Goal: Use online tool/utility: Utilize a website feature to perform a specific function

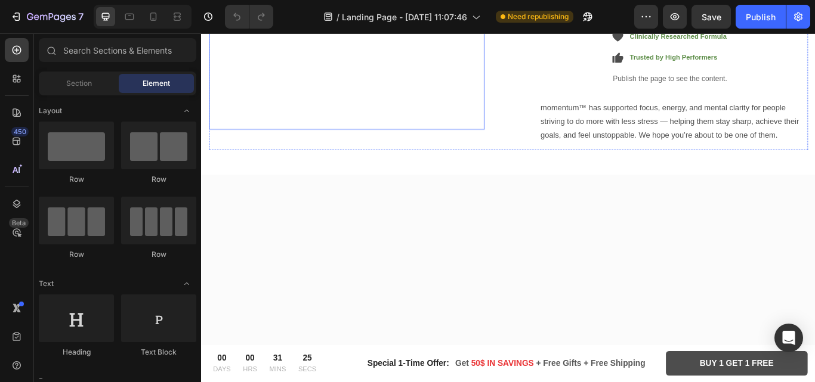
scroll to position [1372, 0]
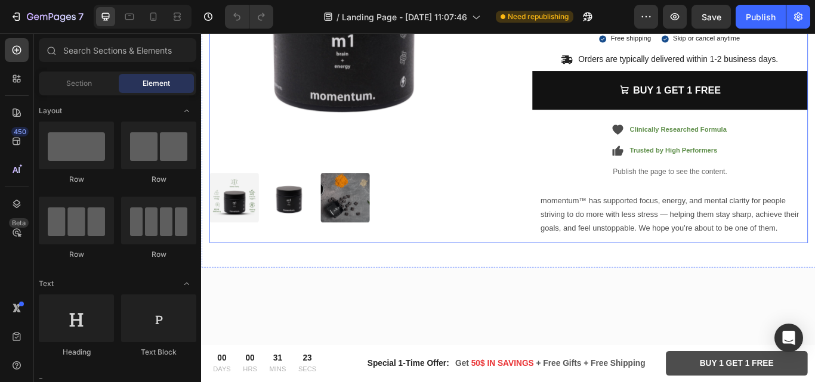
click at [558, 279] on div "Product Images momentum. M1 Product Title Premium [MEDICAL_DATA] for Mental Per…" at bounding box center [559, 72] width 698 height 412
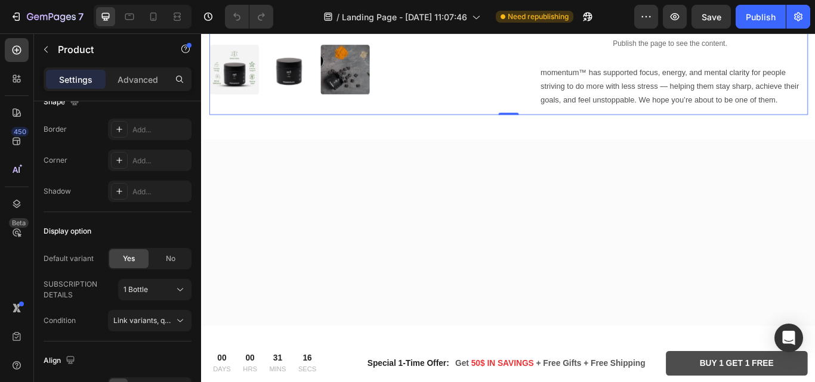
scroll to position [1551, 0]
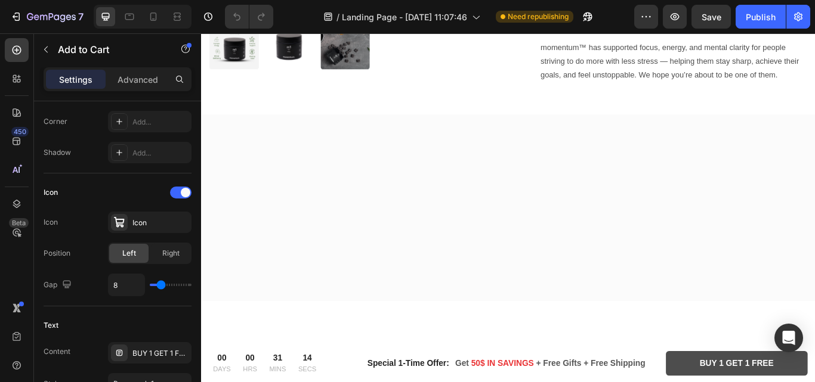
scroll to position [0, 0]
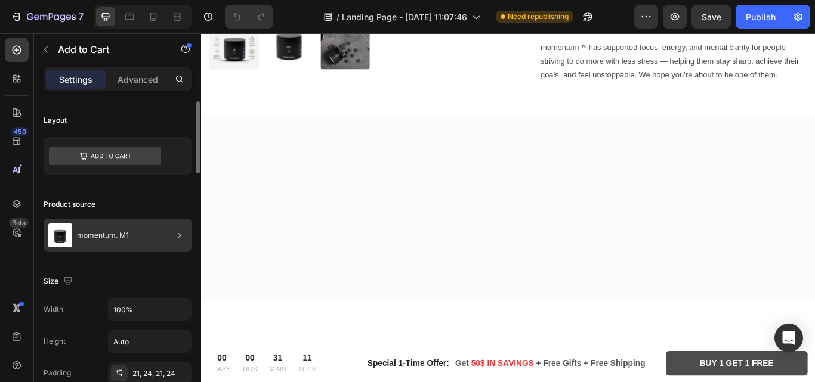
click at [167, 233] on div at bounding box center [174, 235] width 33 height 33
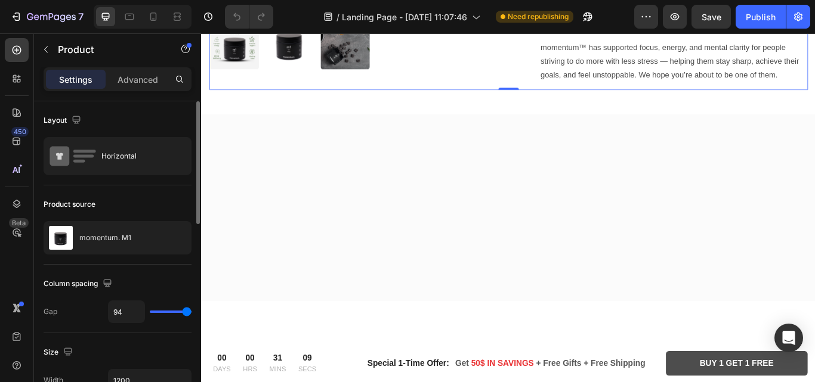
click at [128, 265] on div "Layout Horizontal" at bounding box center [118, 299] width 148 height 69
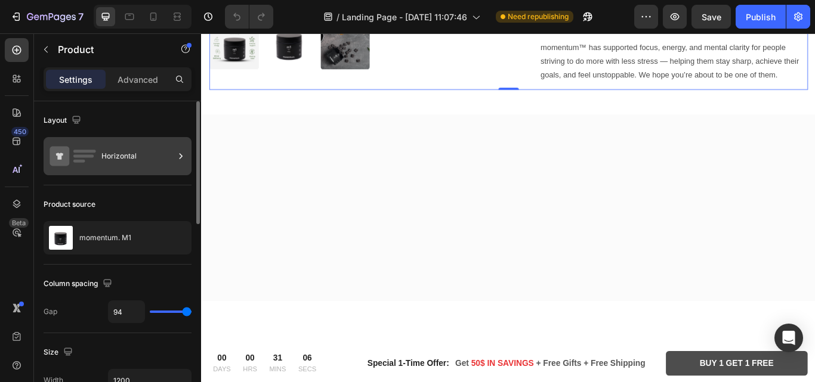
click at [147, 157] on div "Horizontal" at bounding box center [137, 156] width 73 height 27
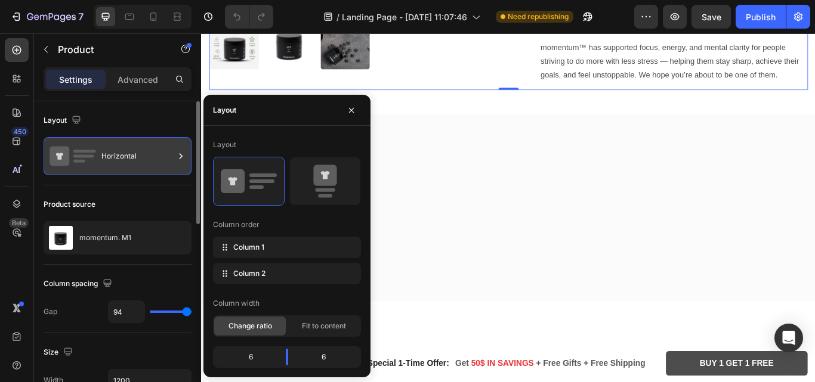
click at [147, 157] on div "Horizontal" at bounding box center [137, 156] width 73 height 27
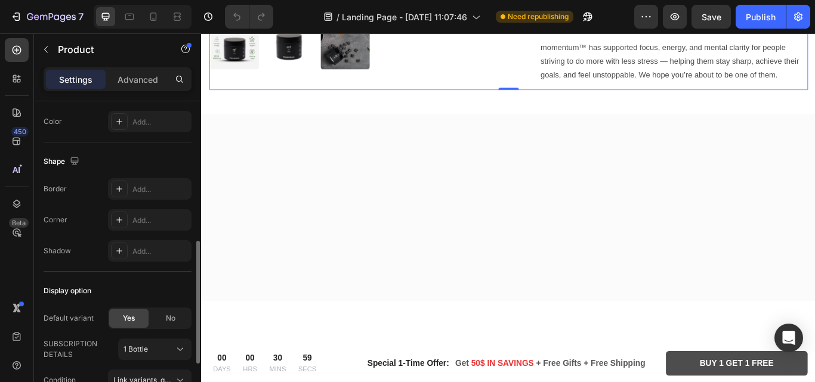
scroll to position [477, 0]
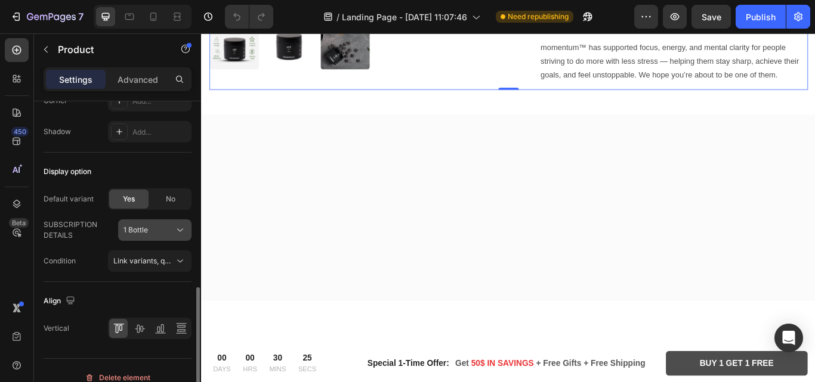
click at [174, 231] on icon at bounding box center [180, 230] width 12 height 12
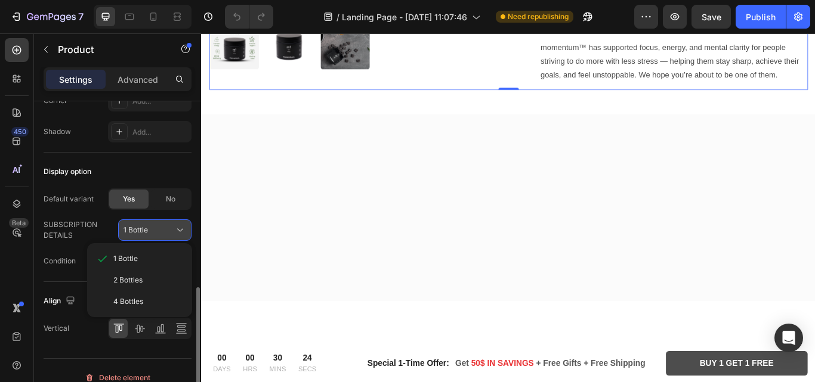
click at [174, 231] on icon at bounding box center [180, 230] width 12 height 12
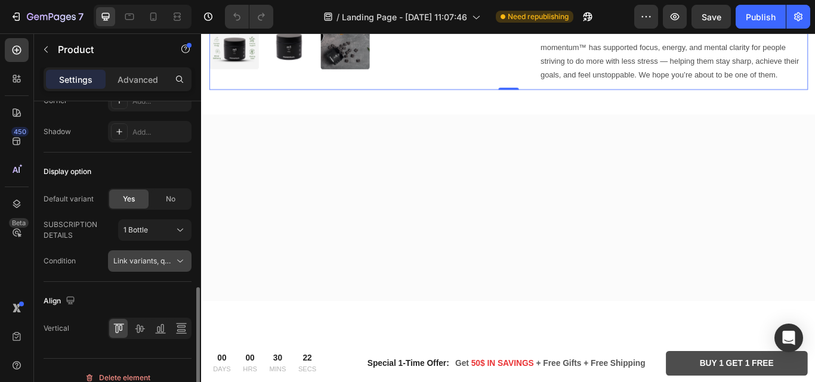
click at [181, 261] on icon at bounding box center [180, 261] width 12 height 12
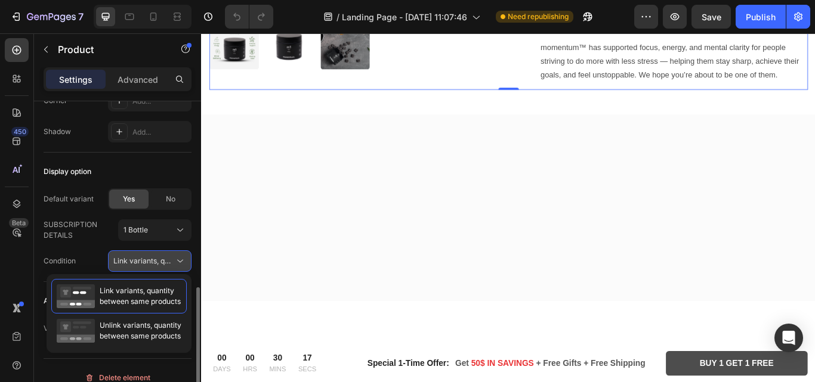
click at [181, 261] on icon at bounding box center [180, 261] width 12 height 12
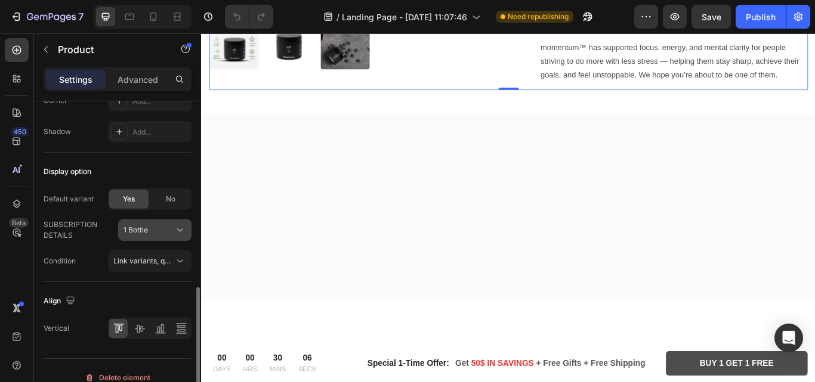
click at [177, 236] on icon at bounding box center [180, 230] width 12 height 12
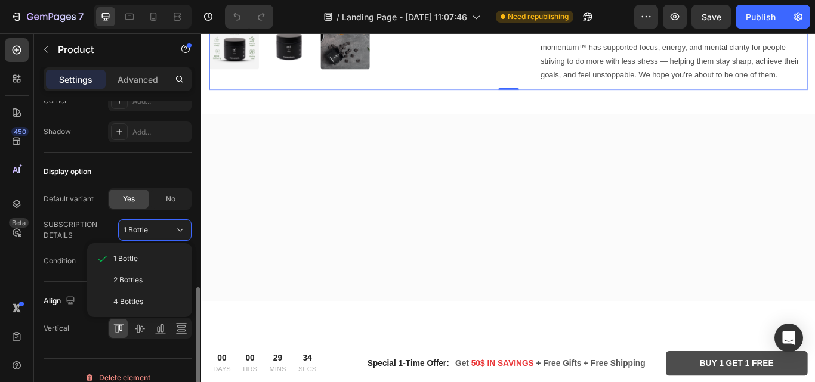
click at [63, 267] on div "Condition" at bounding box center [60, 261] width 32 height 19
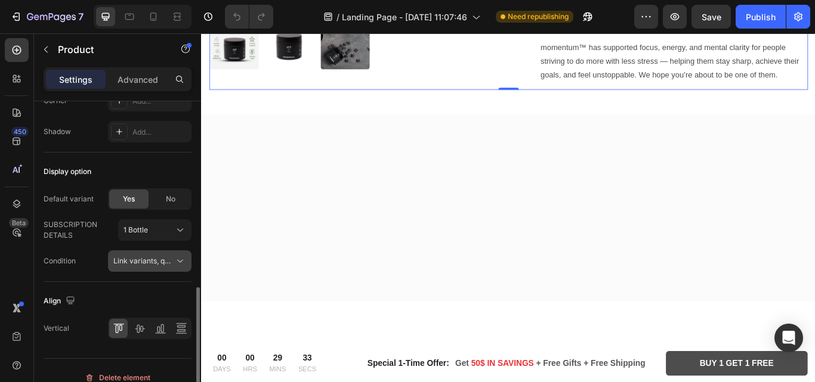
click at [162, 259] on span "Link variants, quantity <br> between same products" at bounding box center [201, 260] width 176 height 9
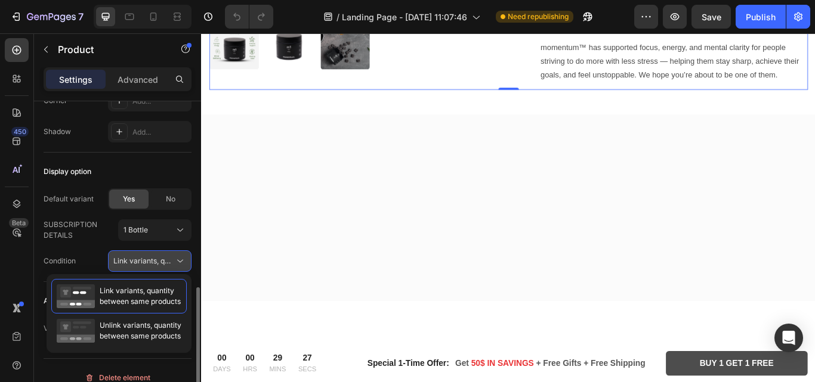
click at [162, 259] on span "Link variants, quantity <br> between same products" at bounding box center [201, 260] width 176 height 9
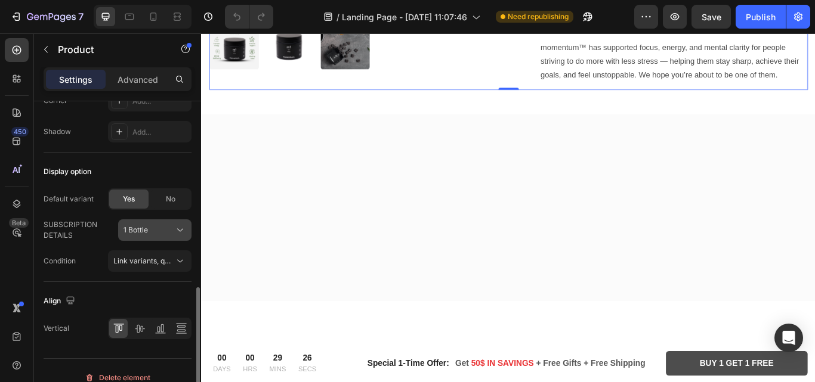
click at [184, 227] on icon at bounding box center [180, 230] width 12 height 12
click at [73, 336] on div "Vertical" at bounding box center [118, 328] width 148 height 21
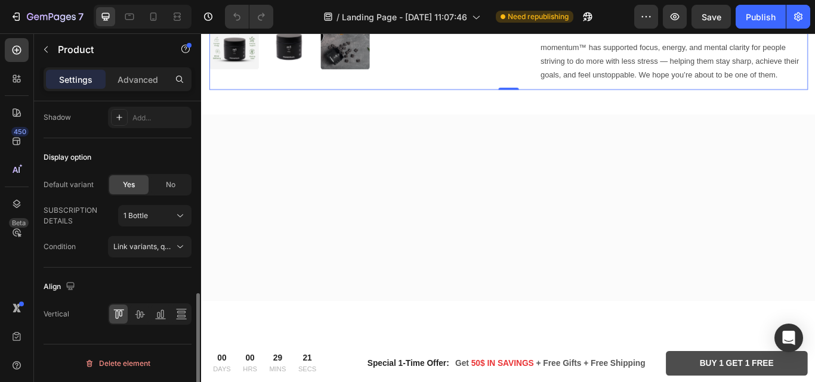
scroll to position [372, 0]
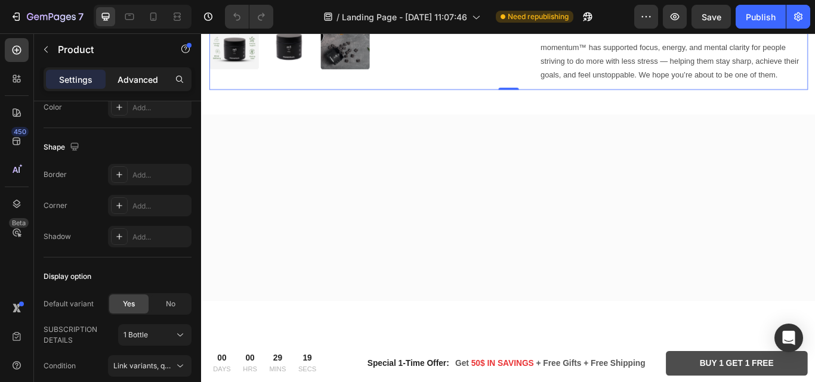
click at [145, 81] on p "Advanced" at bounding box center [137, 79] width 41 height 13
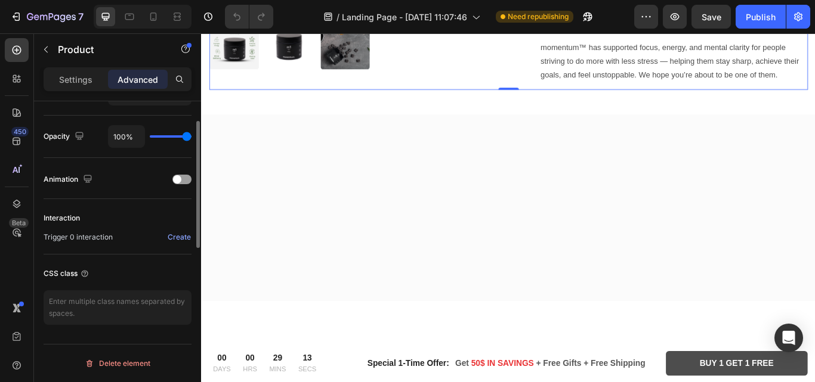
scroll to position [344, 0]
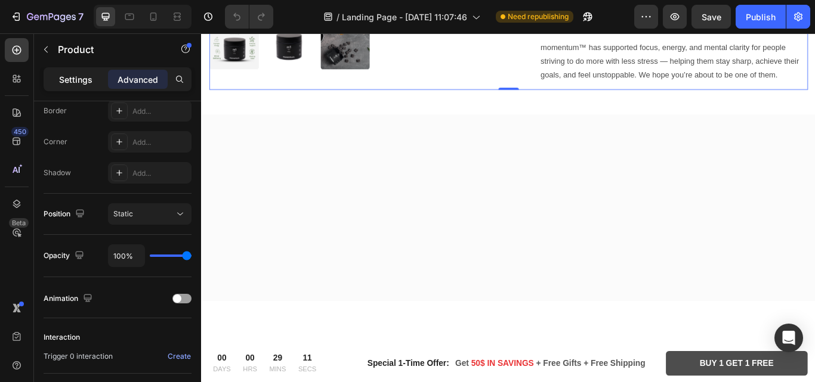
click at [63, 76] on p "Settings" at bounding box center [75, 79] width 33 height 13
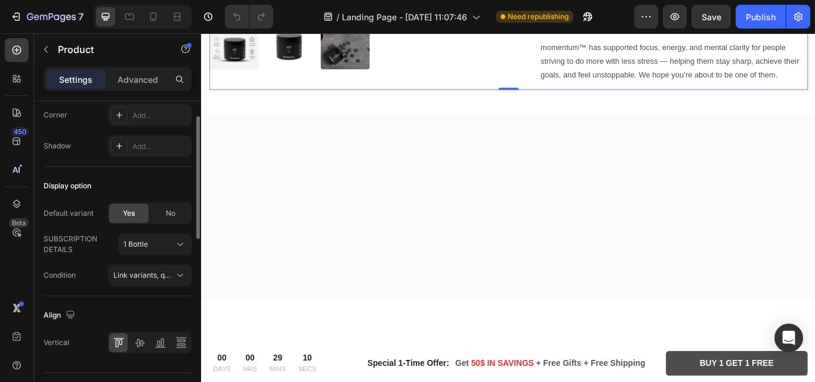
scroll to position [491, 0]
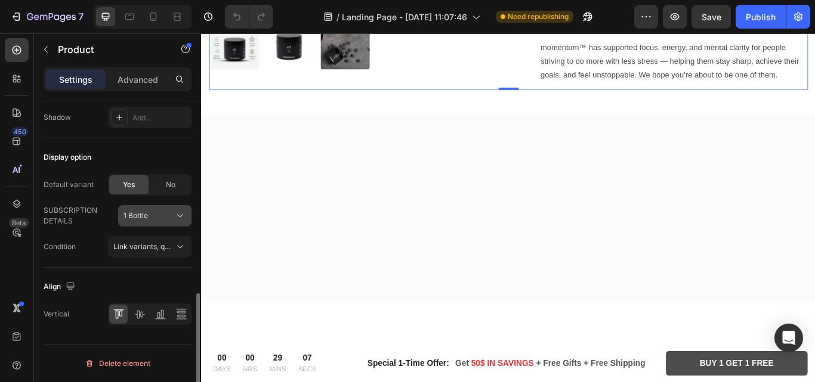
click at [178, 216] on icon at bounding box center [180, 216] width 12 height 12
click at [67, 255] on div "Condition" at bounding box center [60, 246] width 32 height 19
click at [169, 186] on span "No" at bounding box center [171, 185] width 10 height 11
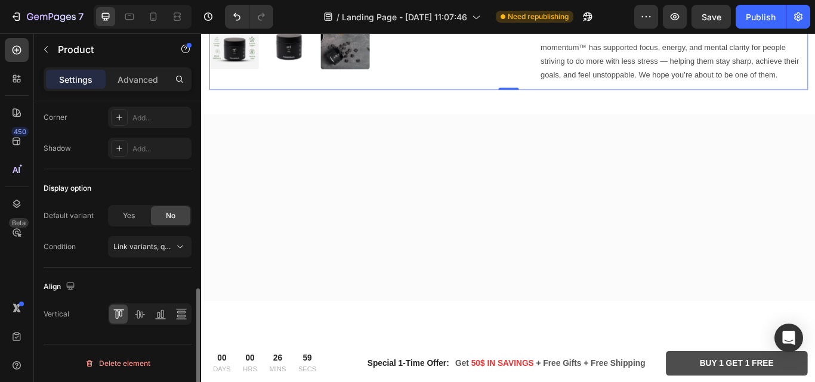
scroll to position [460, 0]
click at [141, 217] on div "Yes" at bounding box center [128, 215] width 39 height 19
radio input "true"
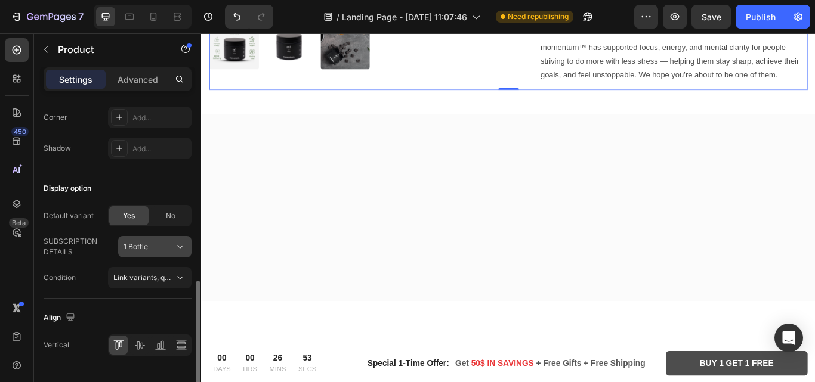
click at [177, 246] on icon at bounding box center [180, 247] width 12 height 12
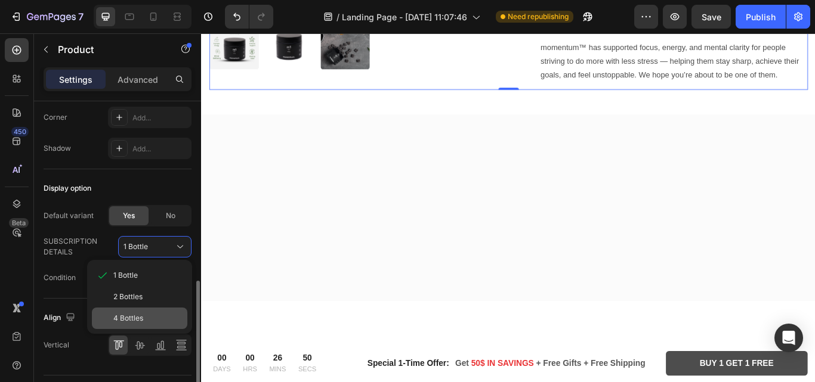
click at [136, 323] on span "4 Bottles" at bounding box center [128, 318] width 30 height 11
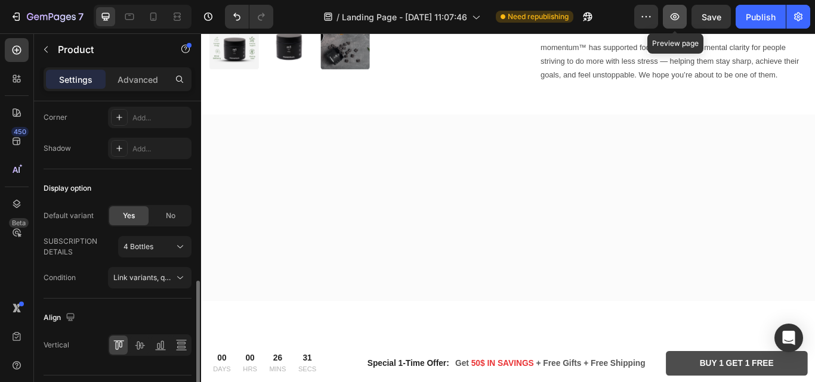
click at [675, 20] on icon "button" at bounding box center [674, 16] width 9 height 7
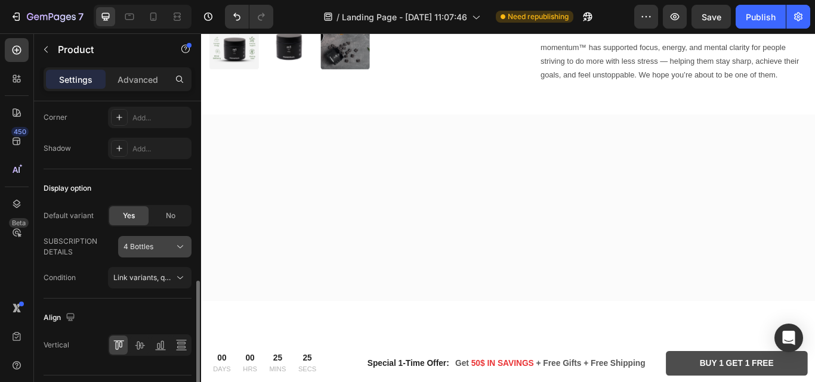
click at [190, 243] on button "4 Bottles" at bounding box center [154, 246] width 73 height 21
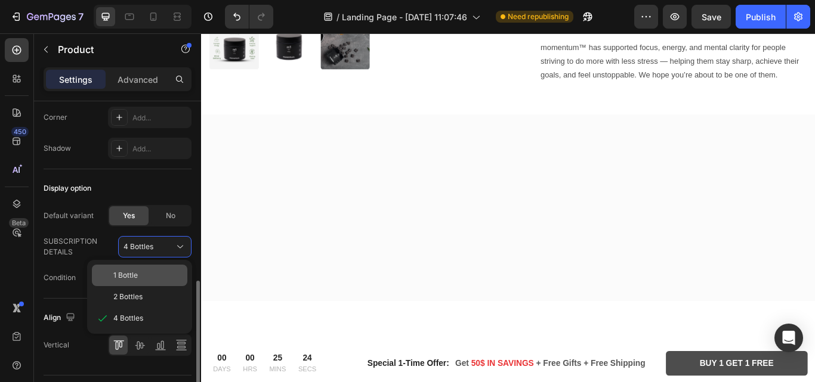
click at [153, 272] on div "1 Bottle" at bounding box center [147, 275] width 69 height 11
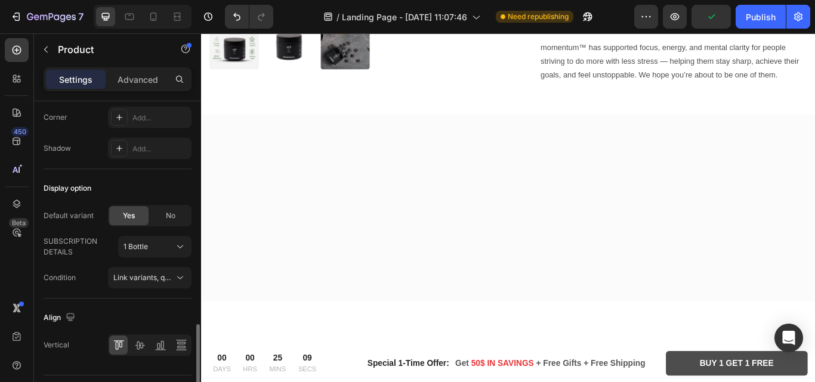
scroll to position [491, 0]
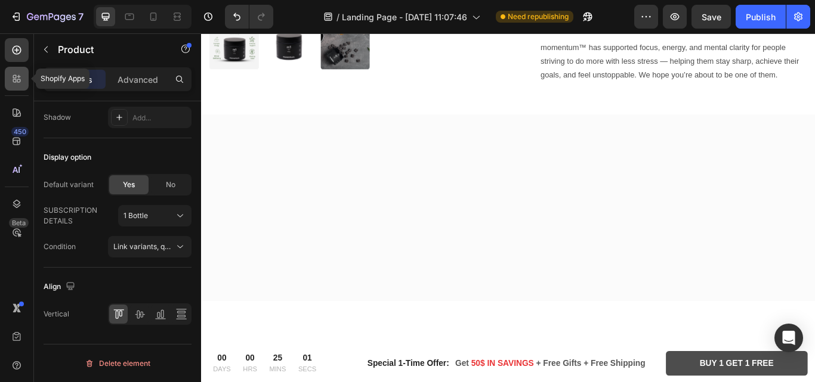
click at [10, 81] on div at bounding box center [17, 79] width 24 height 24
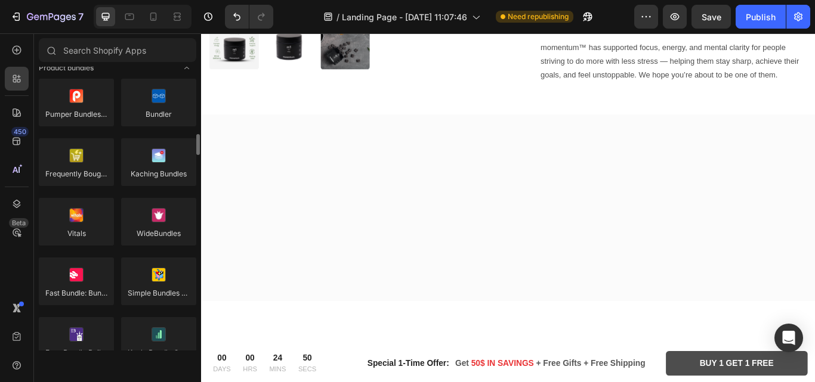
scroll to position [1133, 0]
